Goal: Find contact information: Find contact information

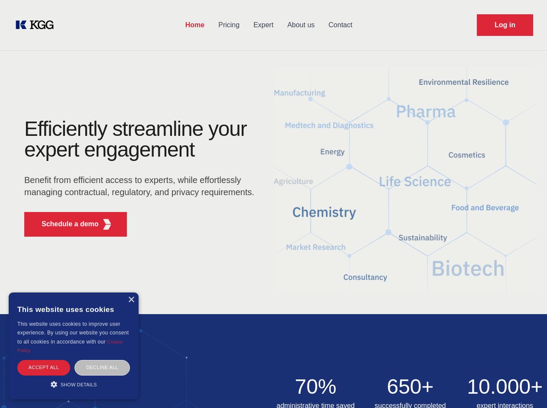
click at [273, 204] on div "Efficiently streamline your expert engagement Benefit from efficient access to …" at bounding box center [141, 181] width 263 height 125
click at [65, 224] on p "Schedule a demo" at bounding box center [70, 224] width 57 height 10
click at [131, 300] on div "× This website uses cookies This website uses cookies to improve user experienc…" at bounding box center [74, 346] width 130 height 107
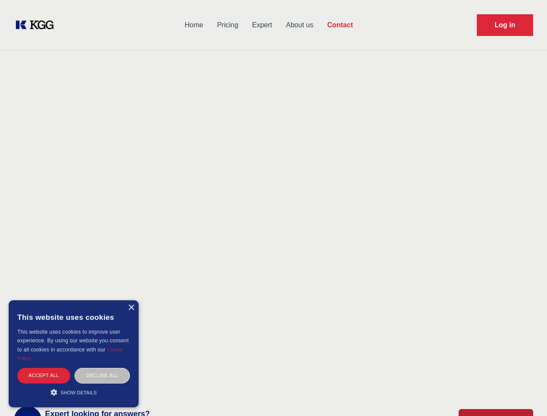
click at [44, 368] on div "Accept all" at bounding box center [43, 375] width 53 height 15
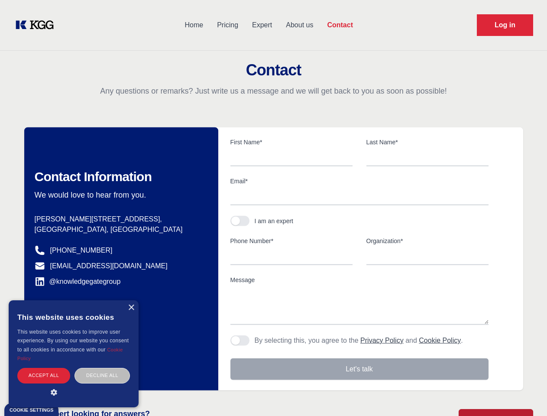
click at [102, 368] on div "Contact Information We would love to hear from you. Postal address [PERSON_NAME…" at bounding box center [121, 258] width 194 height 263
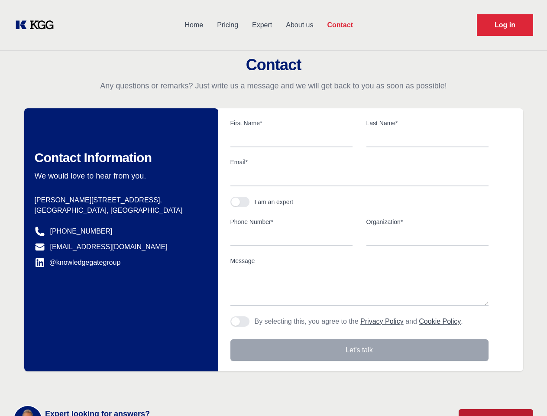
click at [74, 385] on main "Contact Any questions or remarks? Just write us a message and we will get back …" at bounding box center [273, 225] width 547 height 451
